Goal: Find specific page/section: Find specific page/section

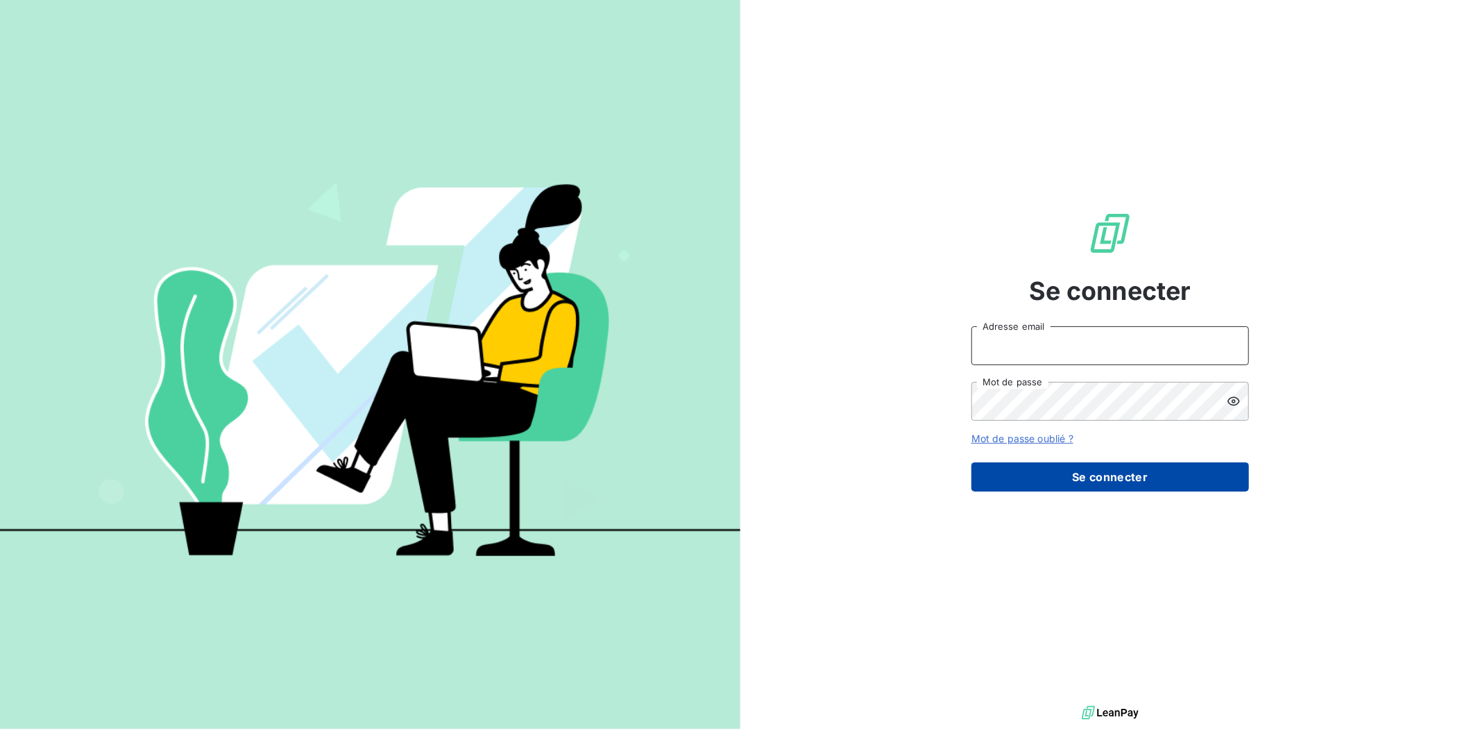
type input "[EMAIL_ADDRESS][DOMAIN_NAME]"
click at [1126, 475] on button "Se connecter" at bounding box center [1111, 476] width 278 height 29
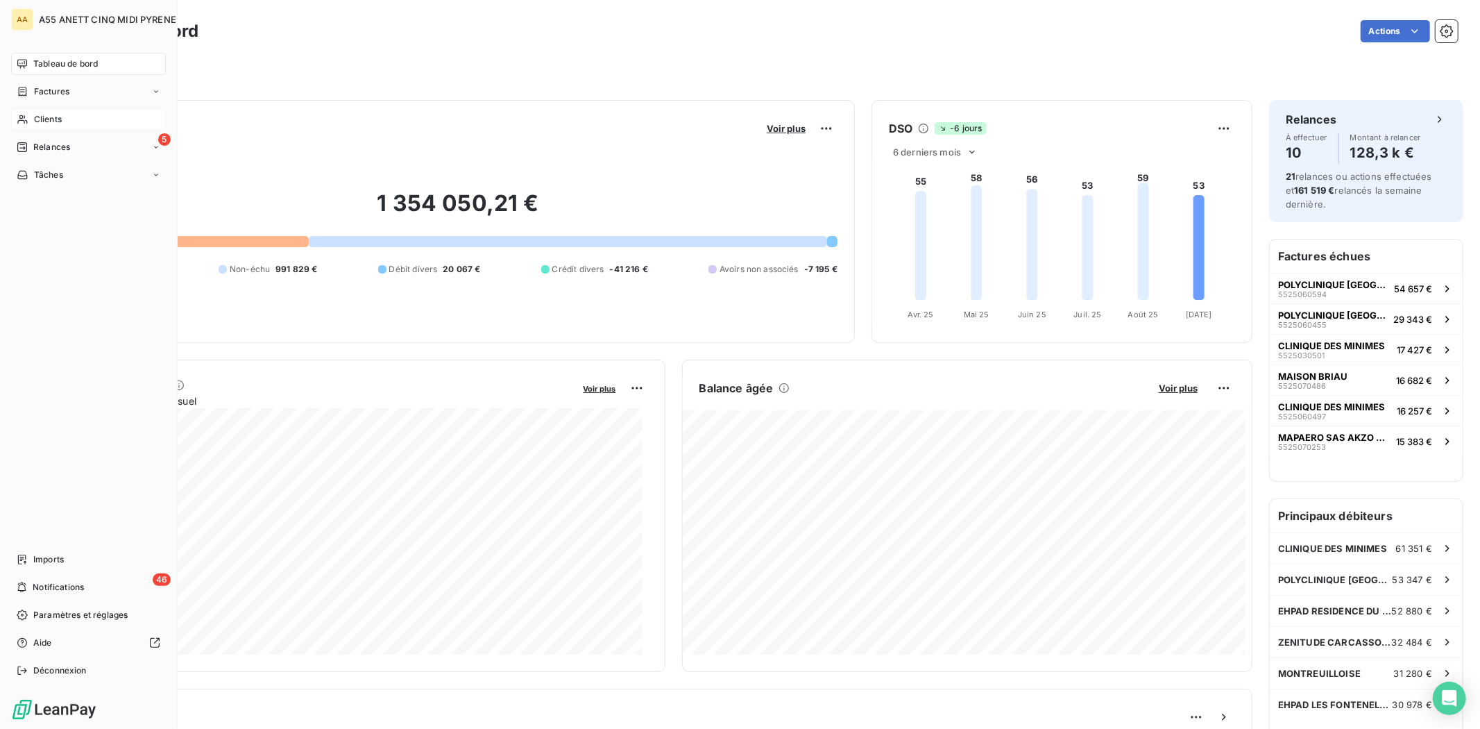
click at [40, 118] on span "Clients" at bounding box center [48, 119] width 28 height 12
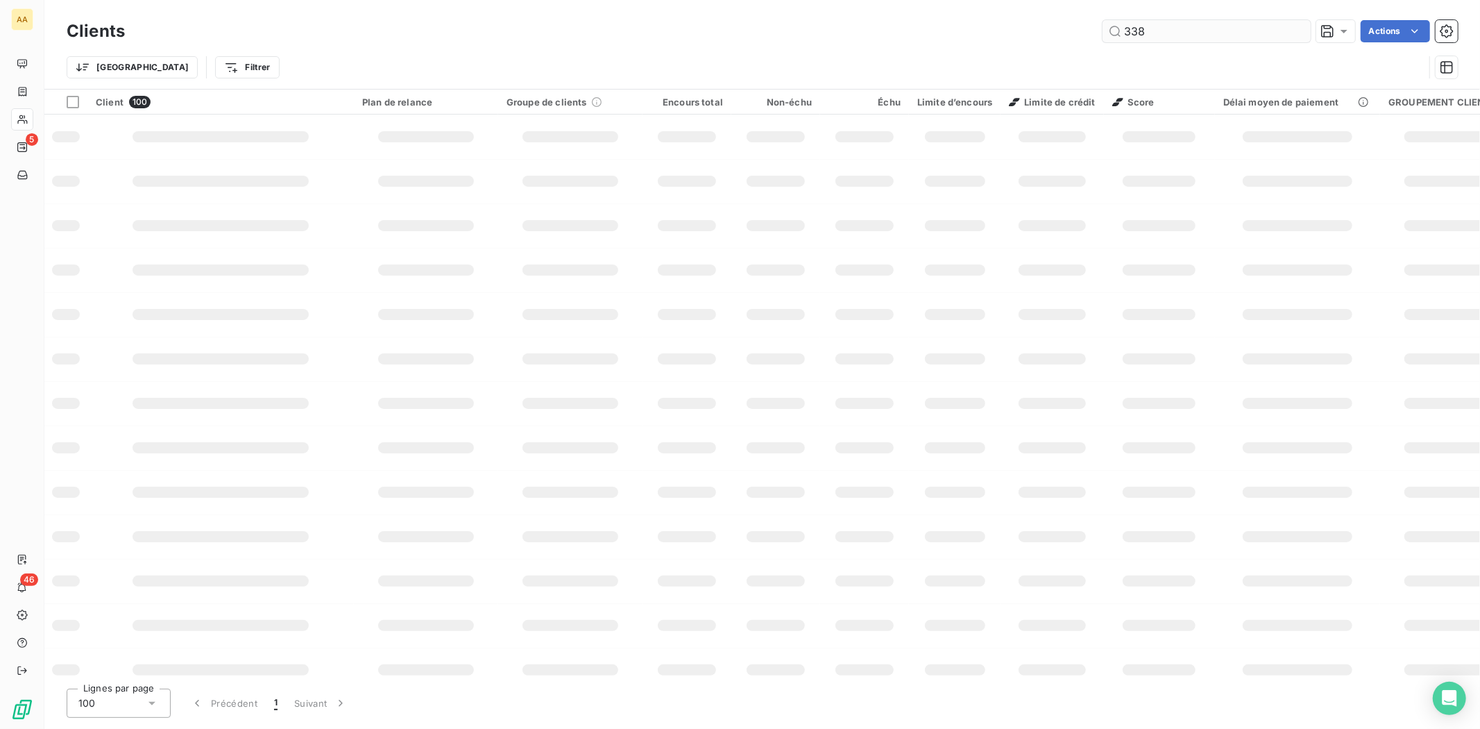
type input "3381"
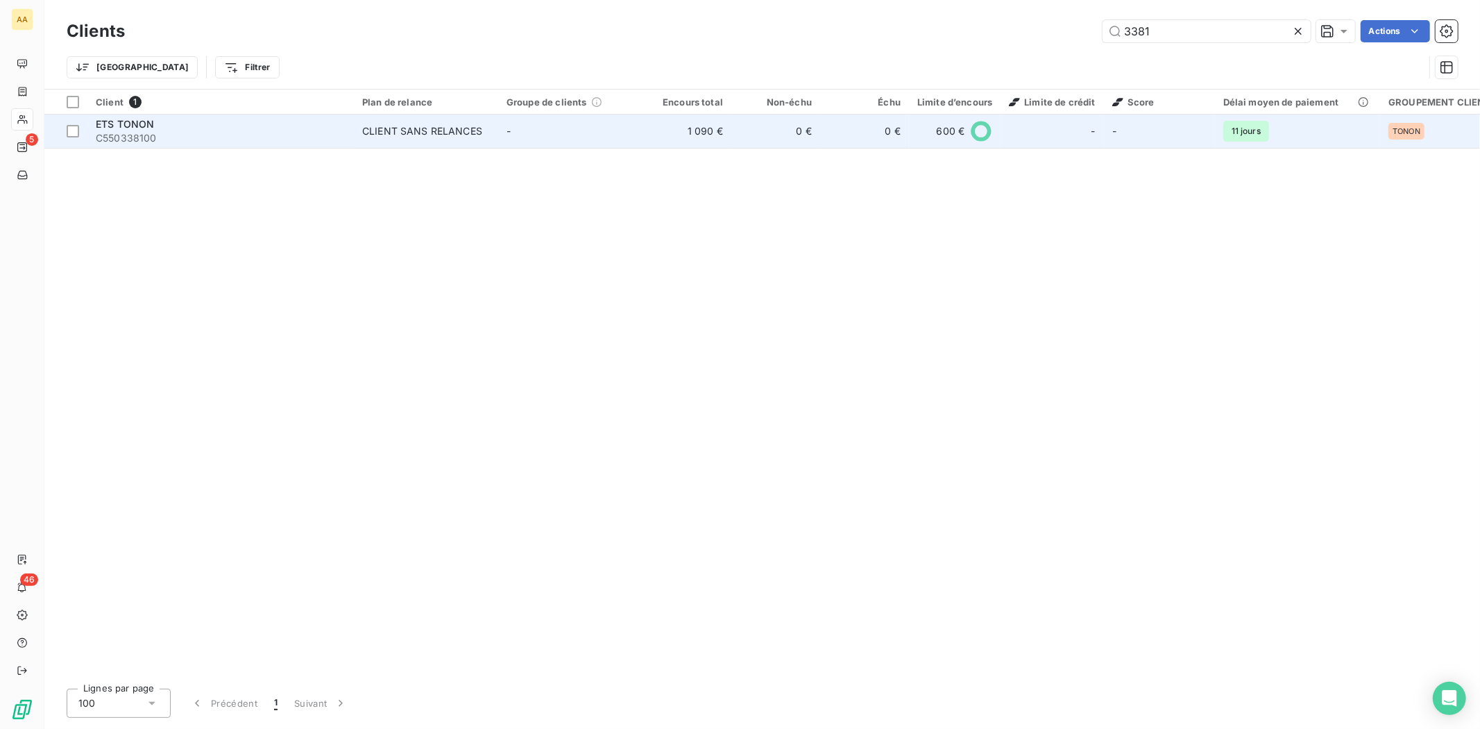
click at [447, 129] on div "CLIENT SANS RELANCES" at bounding box center [422, 131] width 120 height 14
